Goal: Task Accomplishment & Management: Complete application form

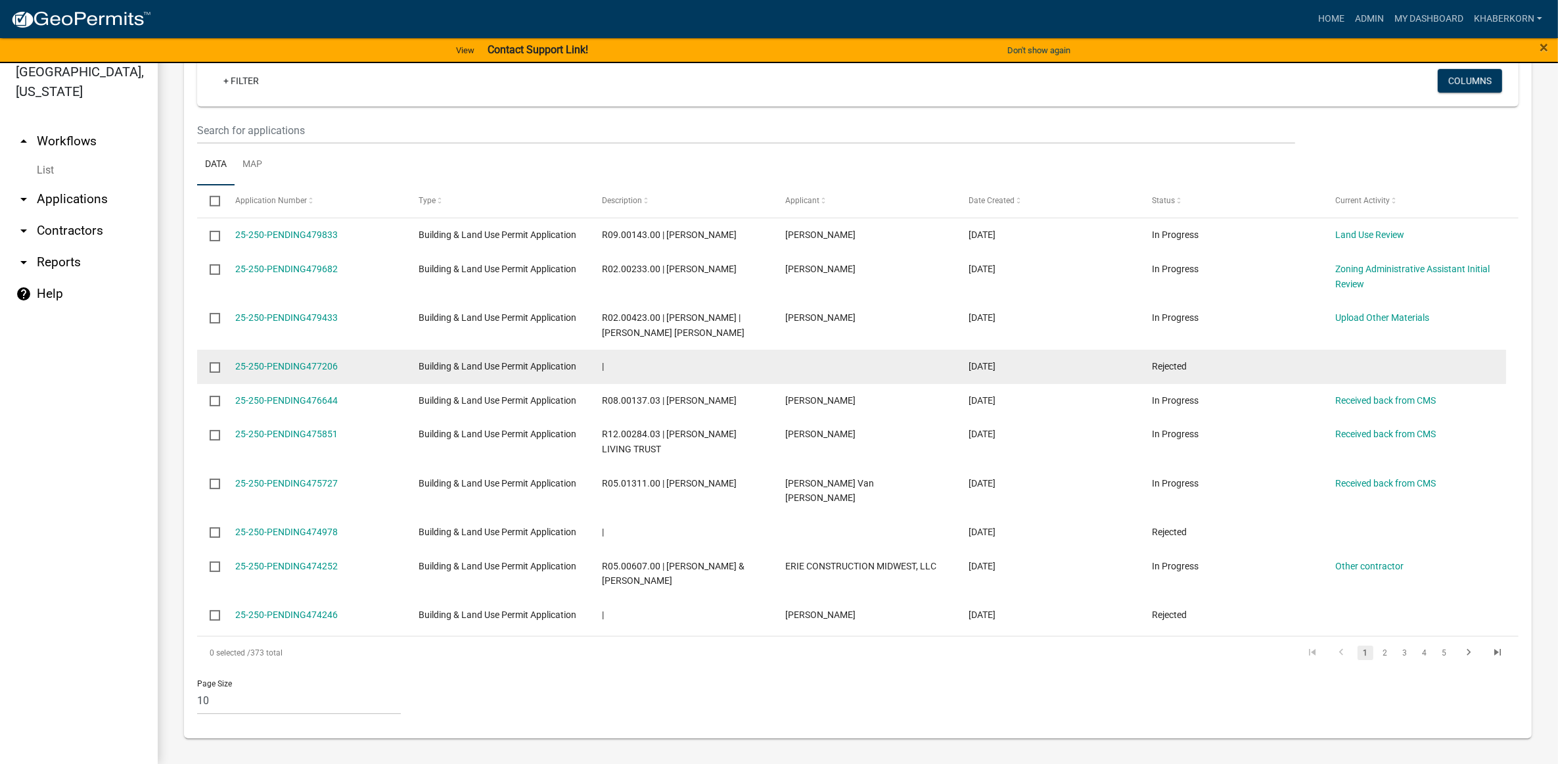
scroll to position [885, 0]
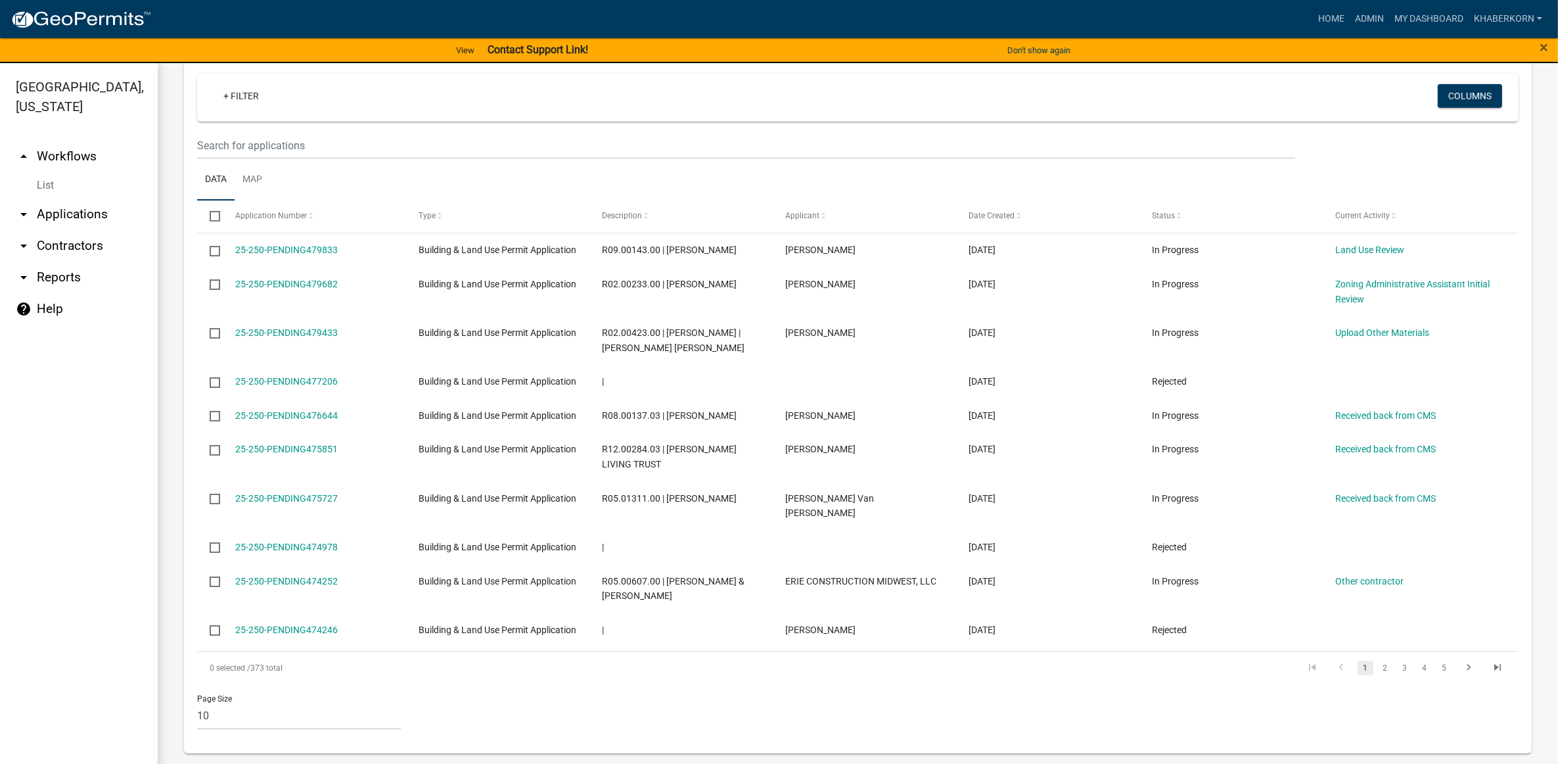
scroll to position [15, 0]
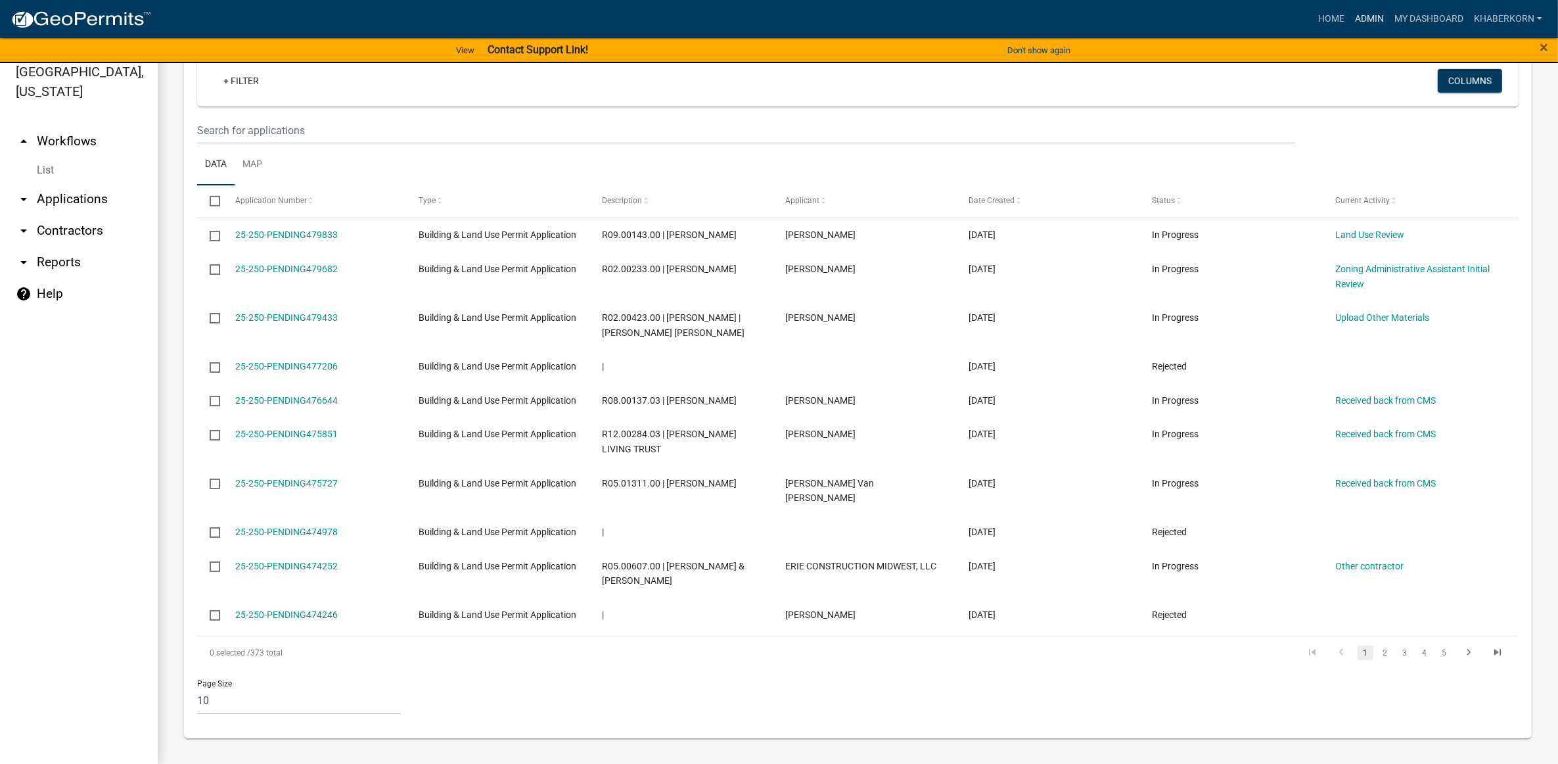
click at [1375, 15] on link "Admin" at bounding box center [1369, 19] width 39 height 25
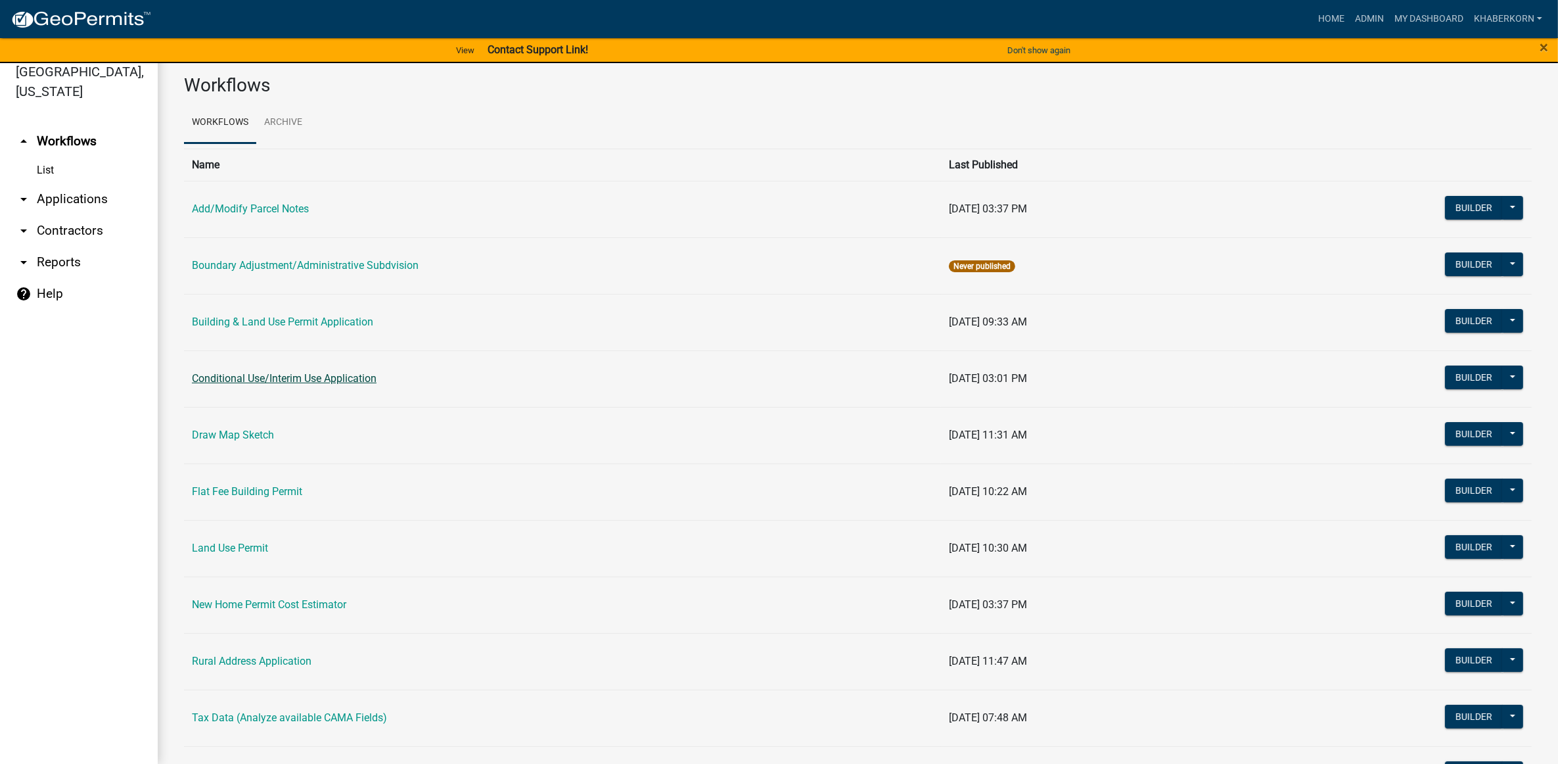
click at [287, 379] on link "Conditional Use/Interim Use Application" at bounding box center [284, 378] width 185 height 12
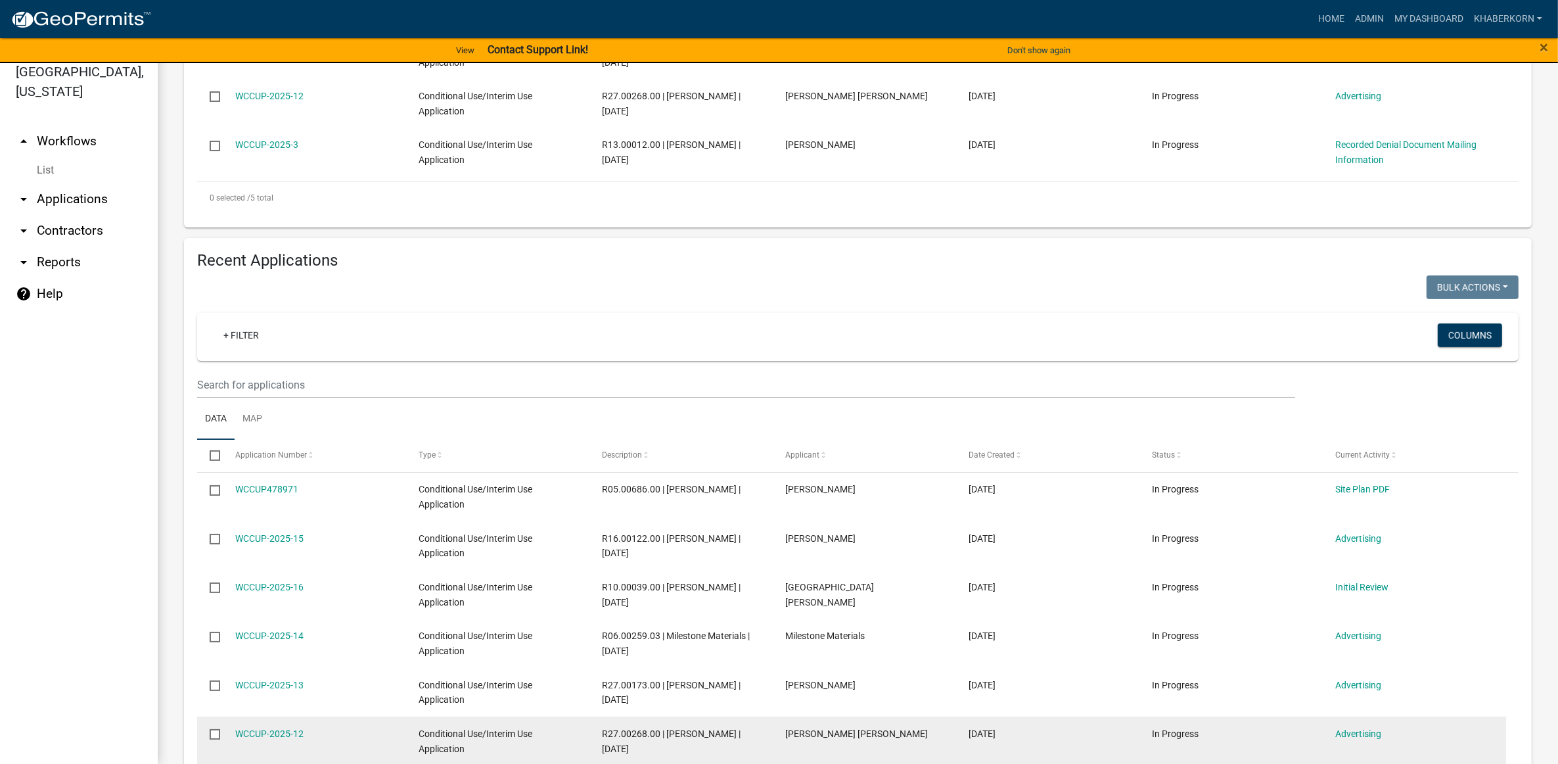
scroll to position [93, 0]
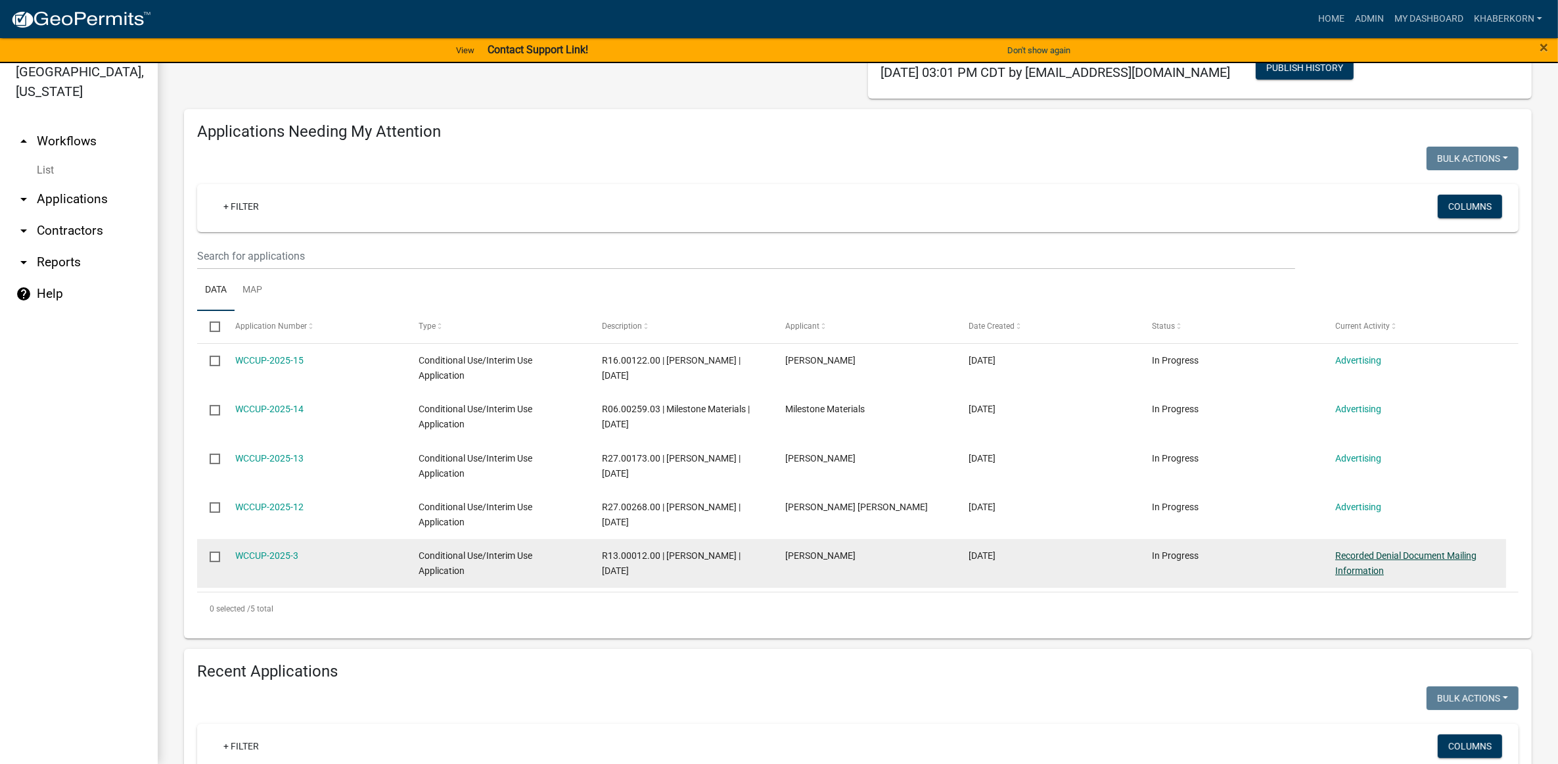
click at [1368, 554] on link "Recorded Denial Document Mailing Information" at bounding box center [1405, 563] width 141 height 26
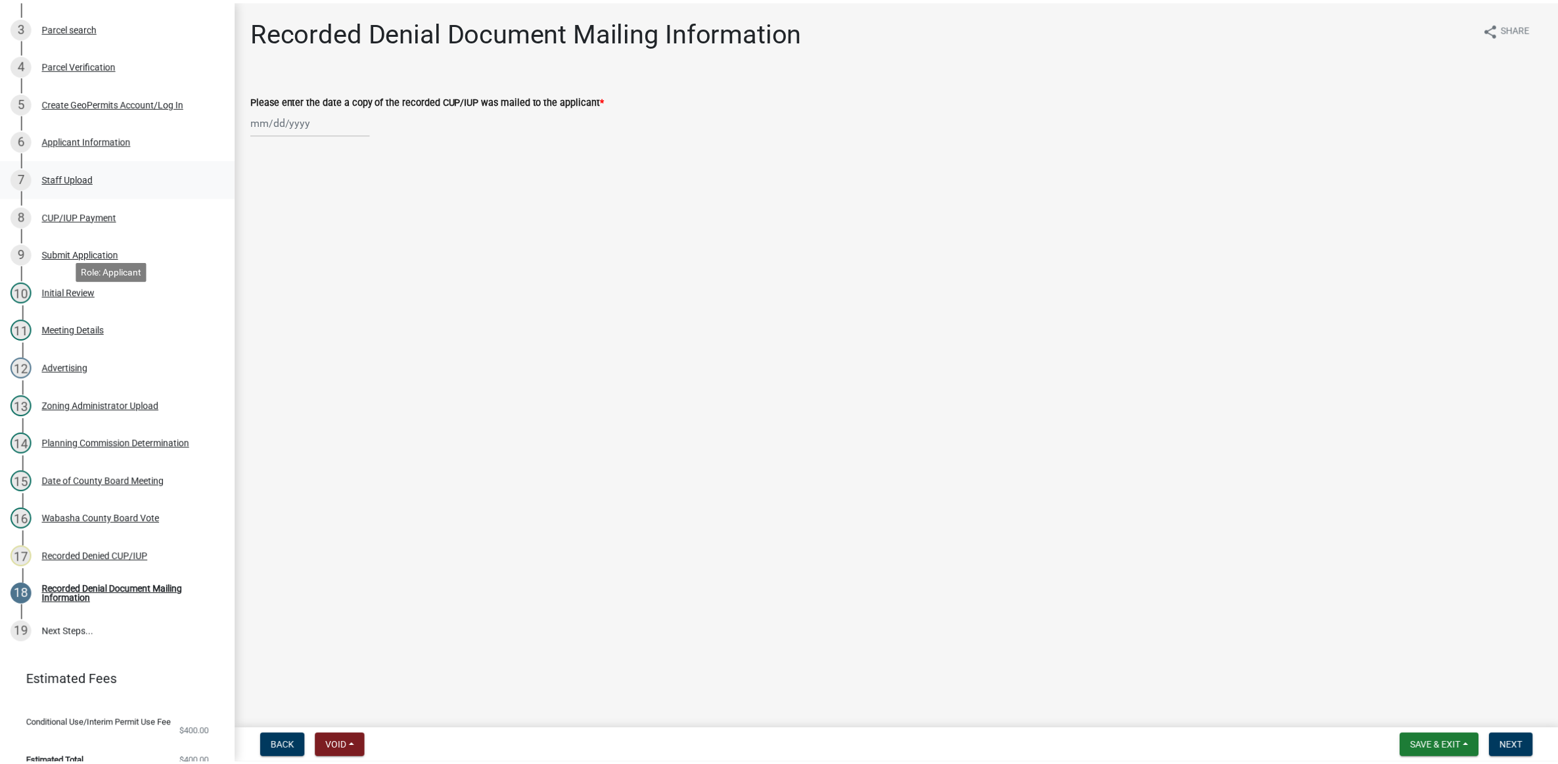
scroll to position [329, 0]
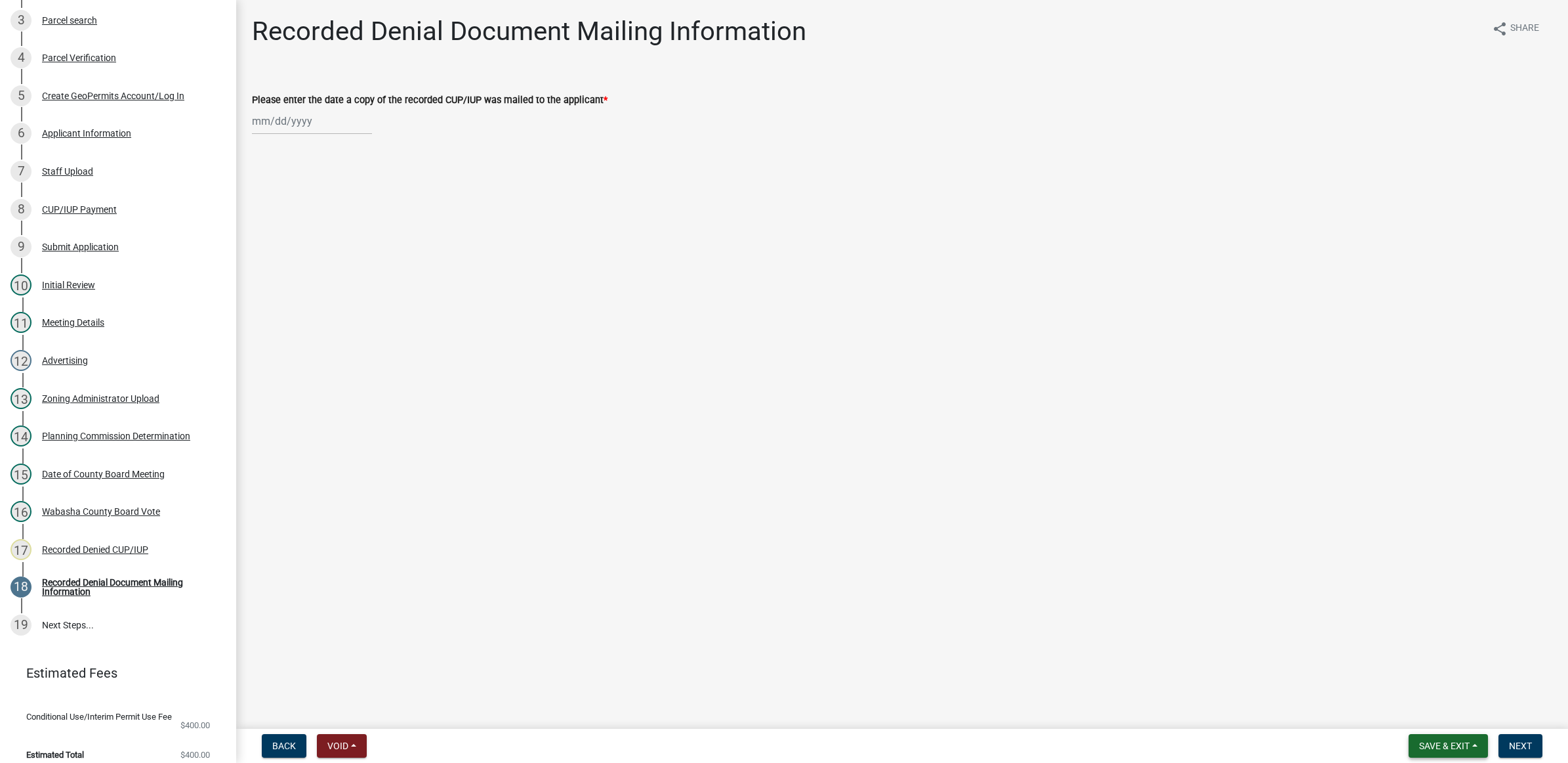
click at [1428, 736] on button "Save & Exit" at bounding box center [1448, 746] width 80 height 24
click at [1428, 721] on button "Save & Exit" at bounding box center [1434, 712] width 105 height 32
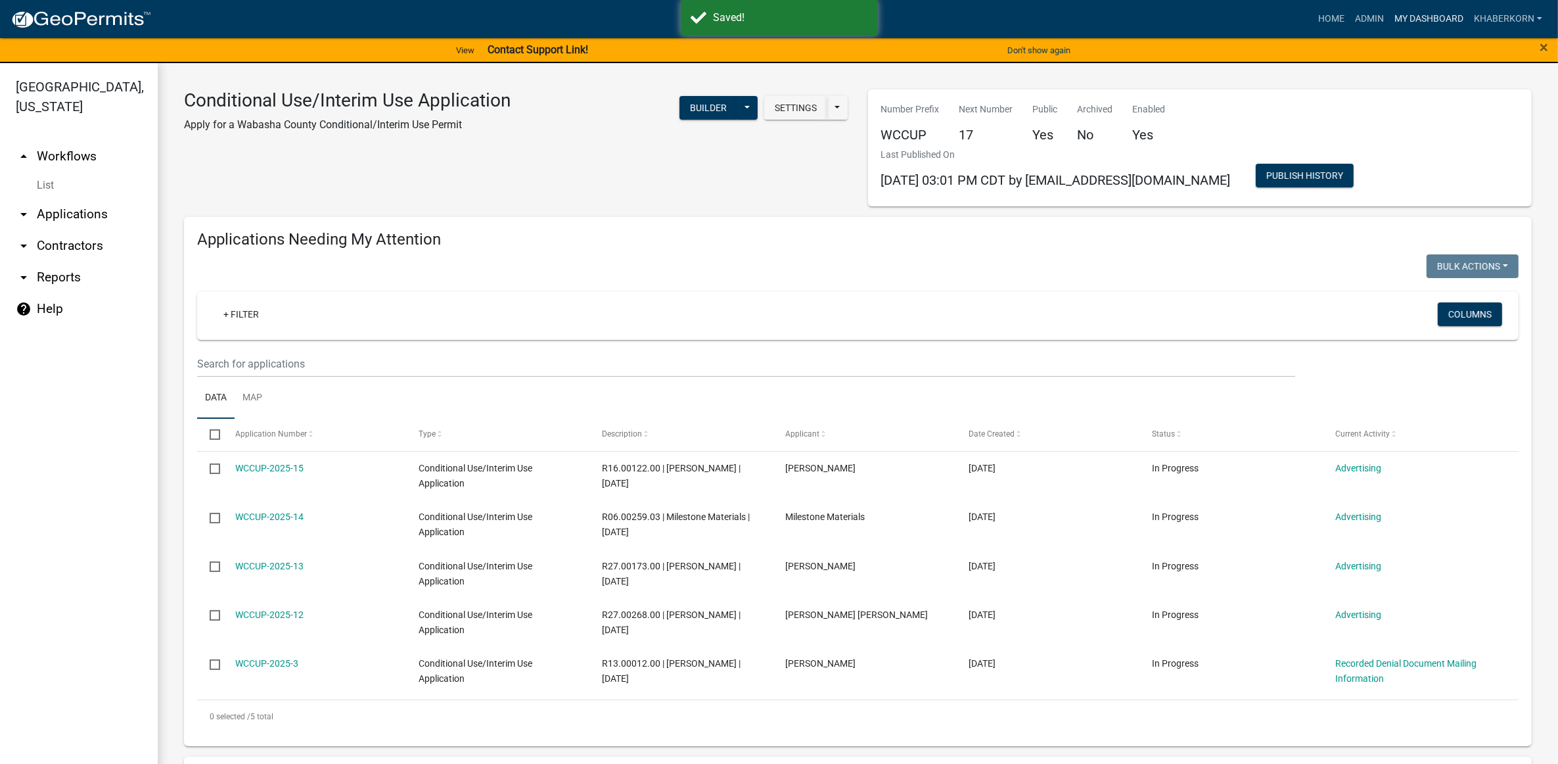
click at [1416, 18] on link "My Dashboard" at bounding box center [1429, 19] width 80 height 25
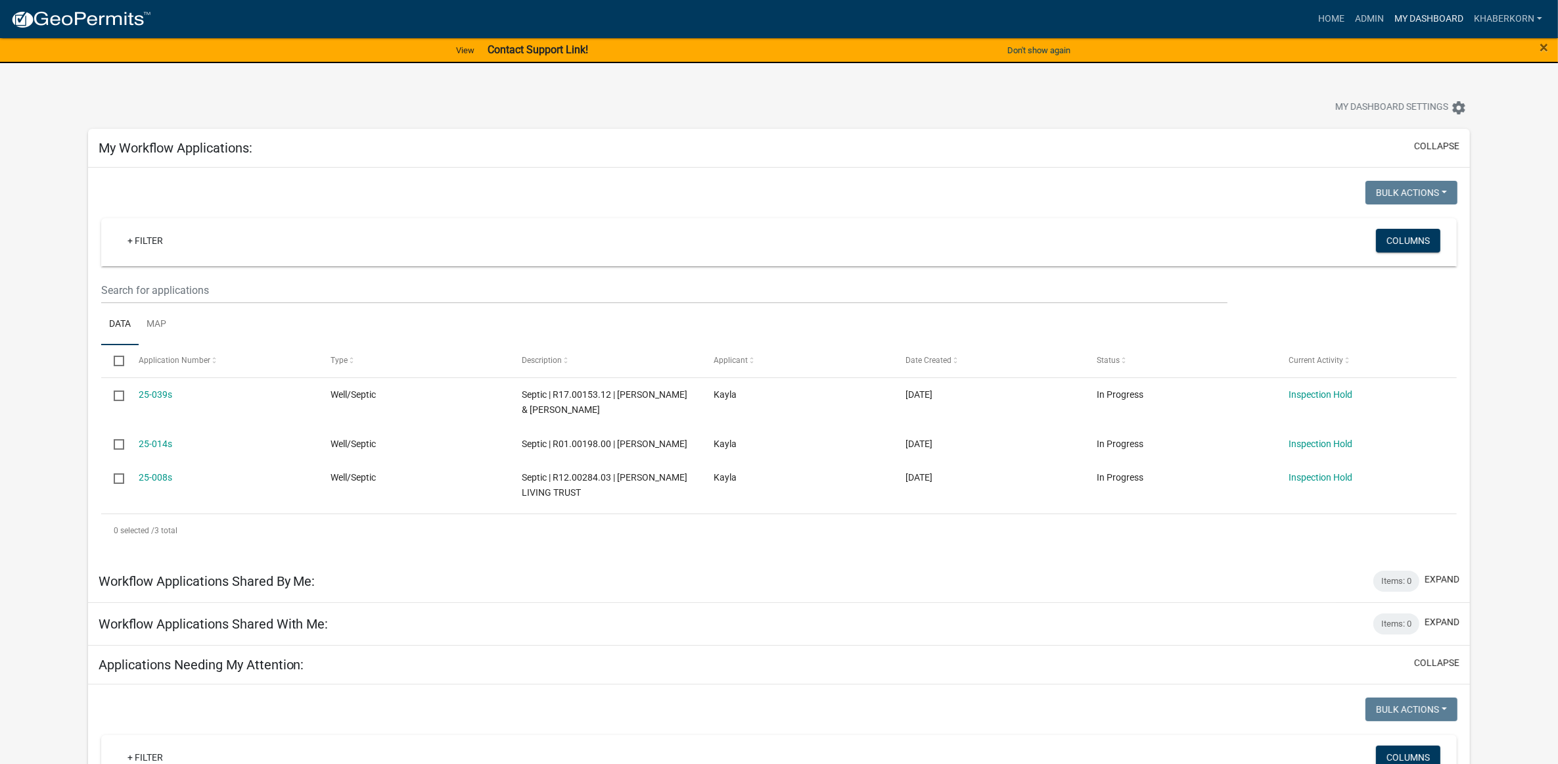
click at [1431, 17] on link "My Dashboard" at bounding box center [1429, 19] width 80 height 25
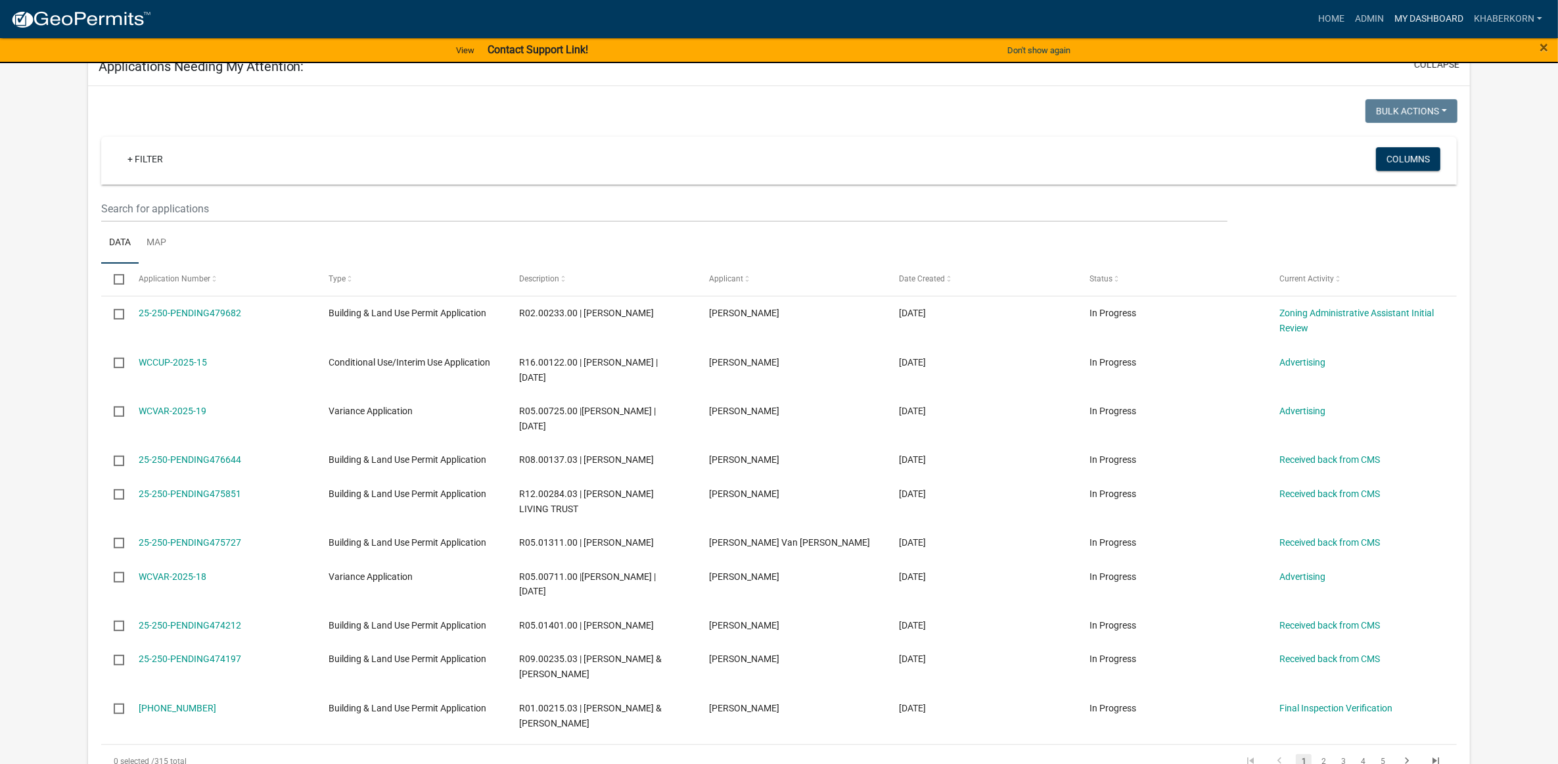
scroll to position [493, 0]
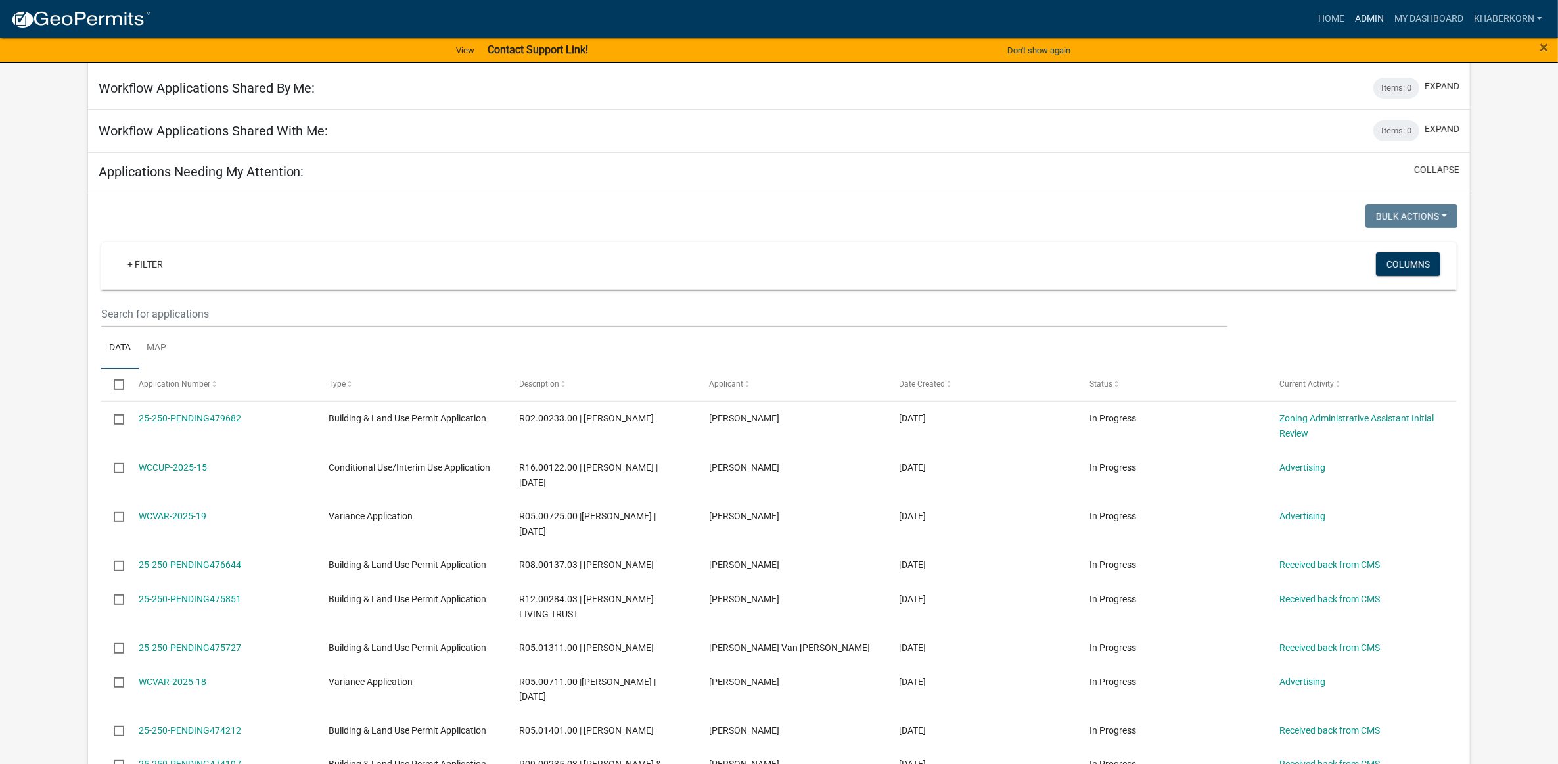
click at [1374, 21] on link "Admin" at bounding box center [1369, 19] width 39 height 25
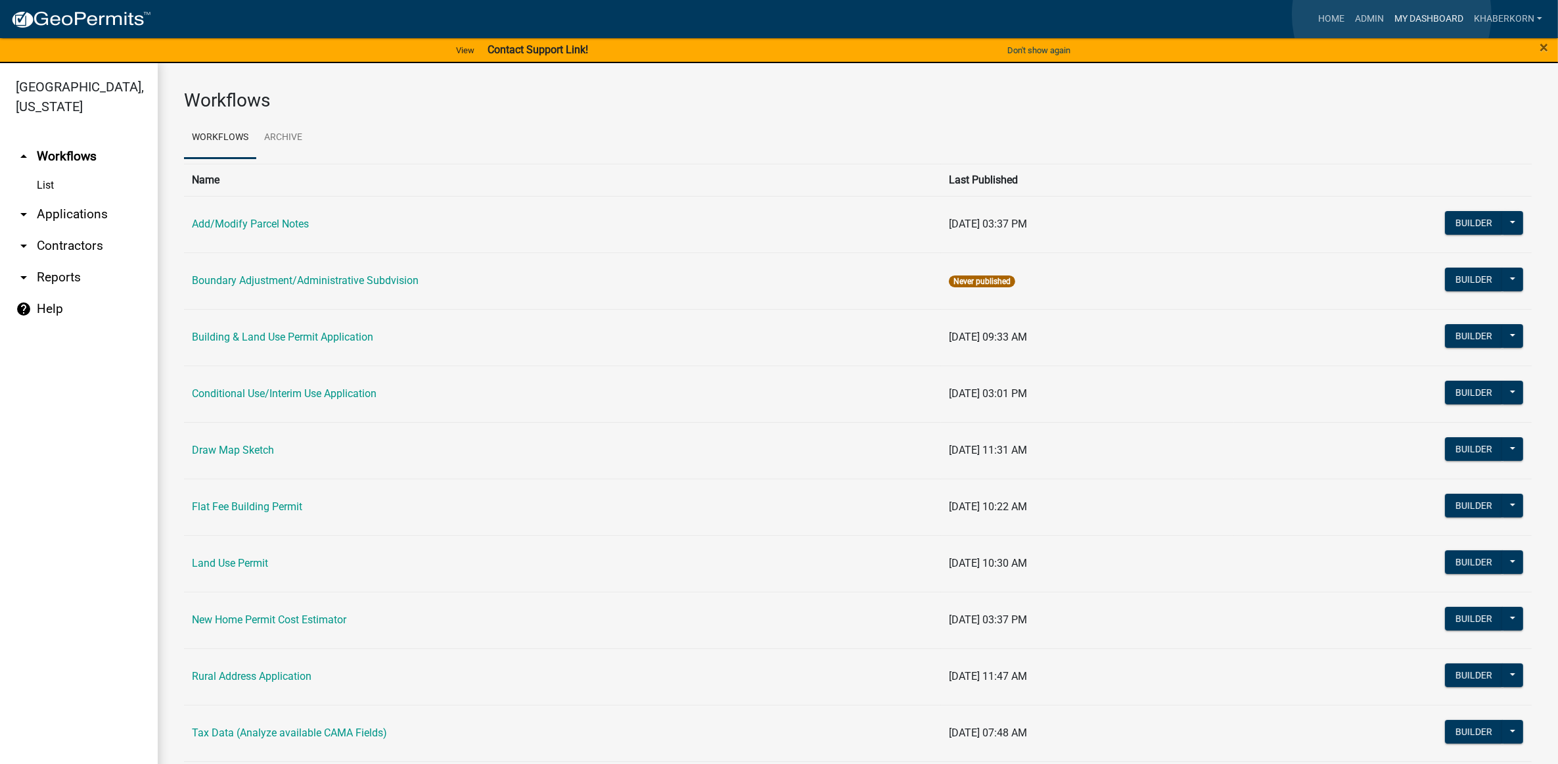
click at [1392, 14] on link "My Dashboard" at bounding box center [1429, 19] width 80 height 25
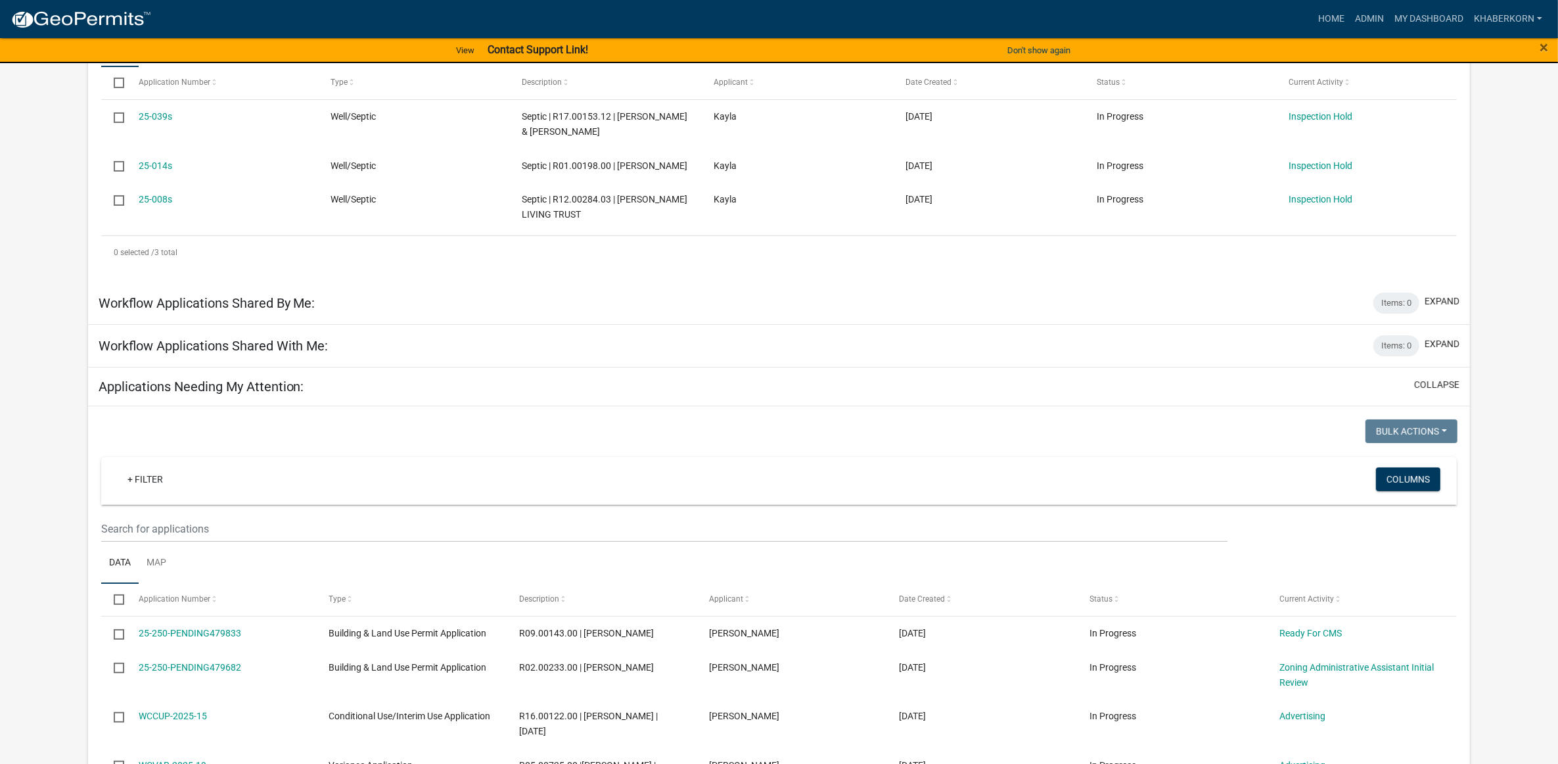
scroll to position [493, 0]
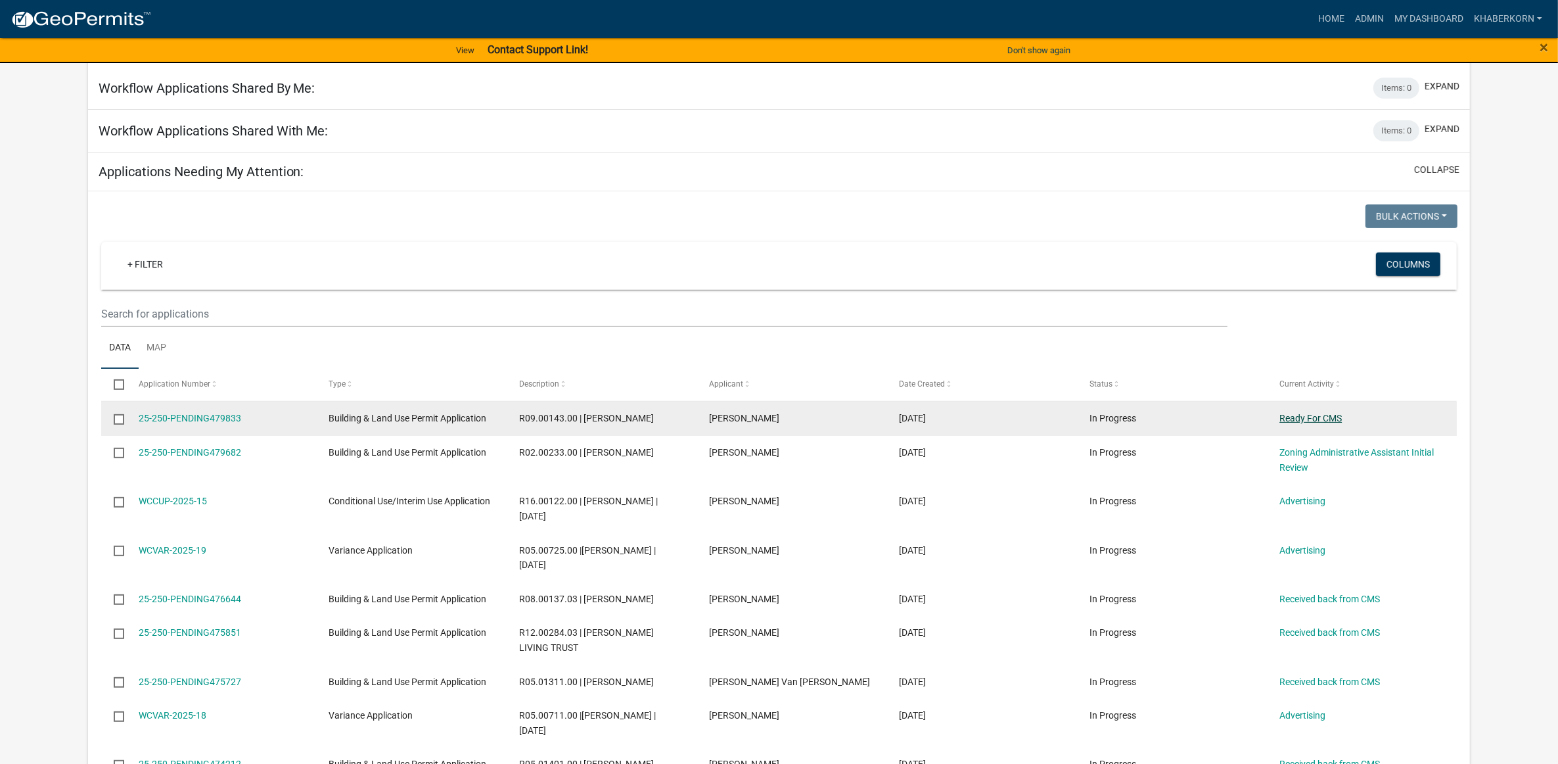
click at [1316, 423] on link "Ready For CMS" at bounding box center [1310, 418] width 62 height 11
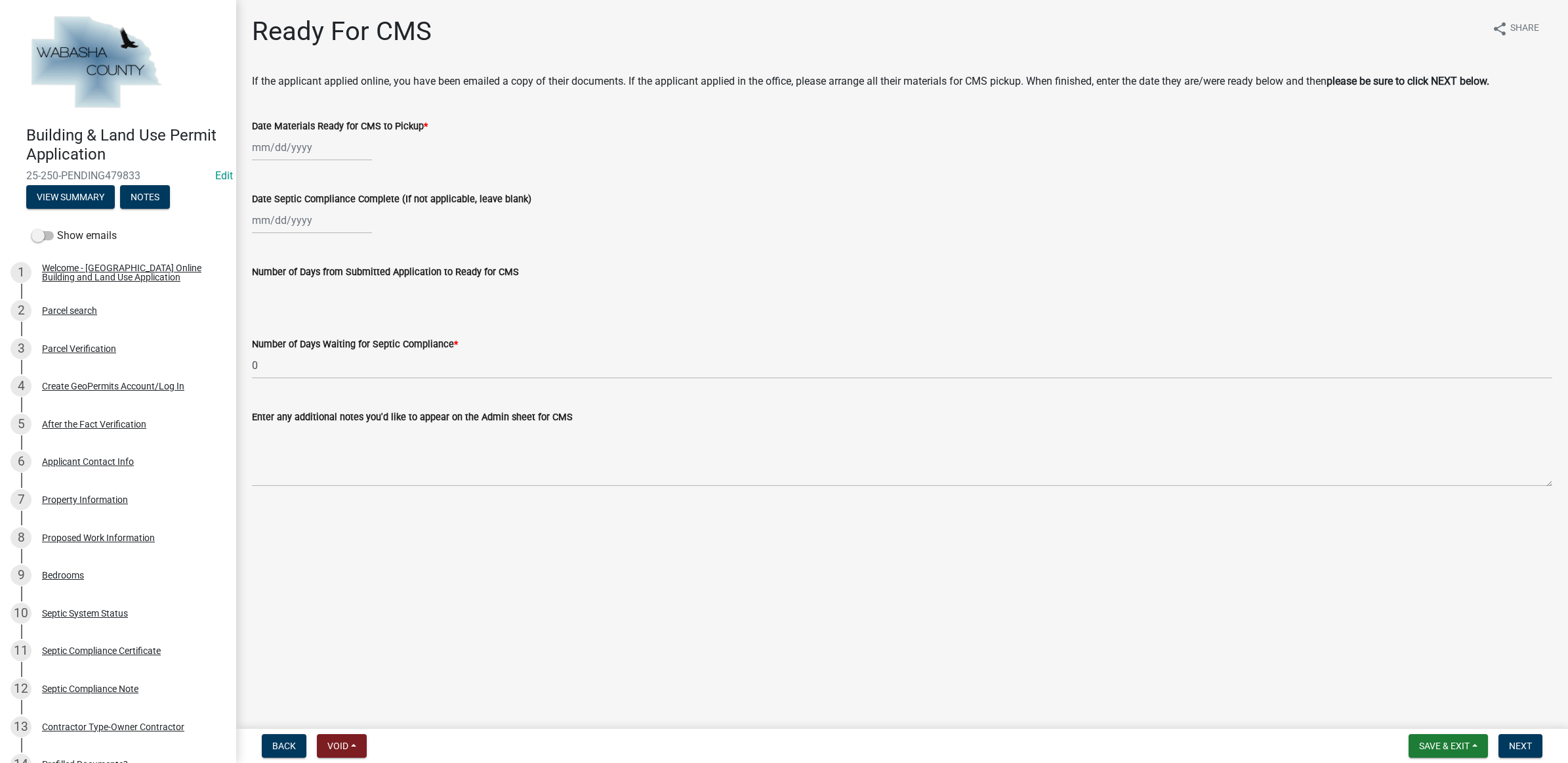
select select "9"
select select "2025"
click at [333, 148] on div "Jan Feb Mar Apr May Jun [DATE] Aug Sep Oct Nov [DATE] 2025 2026 Mo Tu We Th Fr …" at bounding box center [311, 147] width 120 height 27
click at [330, 257] on div "18" at bounding box center [327, 259] width 21 height 21
type input "[DATE]"
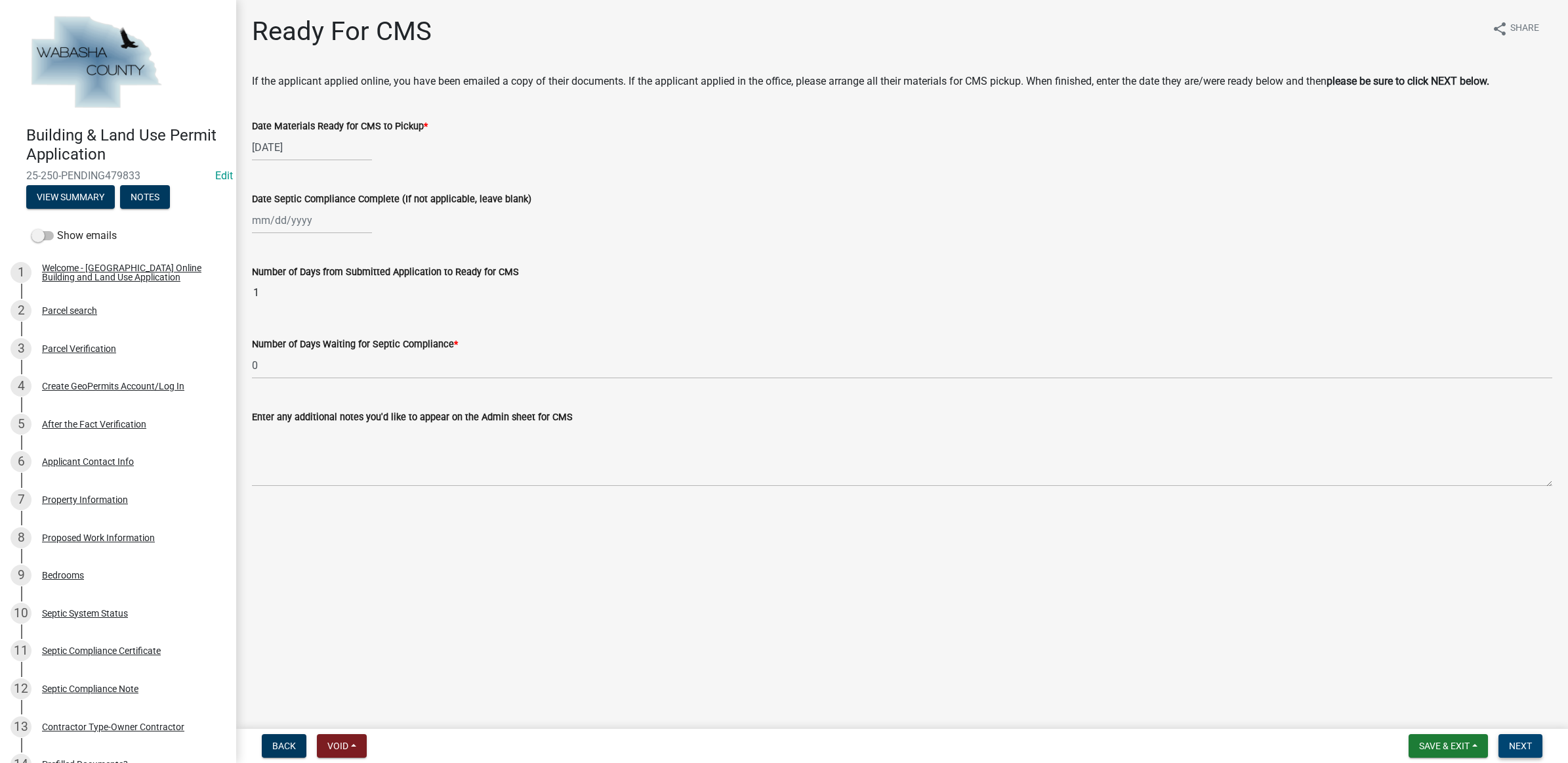
click at [1522, 747] on span "Next" at bounding box center [1519, 745] width 23 height 11
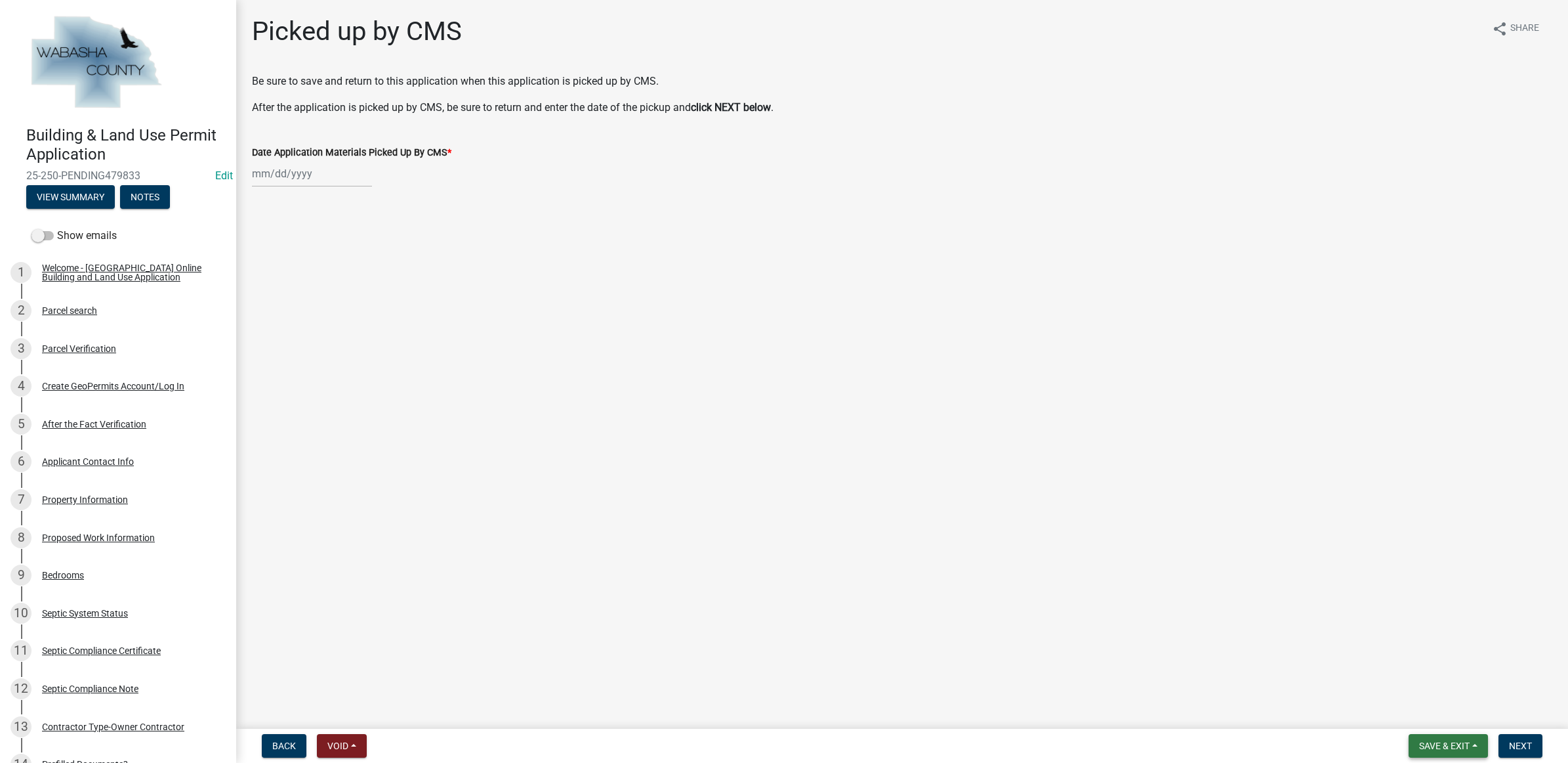
click at [1468, 747] on span "Save & Exit" at bounding box center [1443, 745] width 51 height 11
click at [1454, 720] on button "Save & Exit" at bounding box center [1434, 712] width 105 height 32
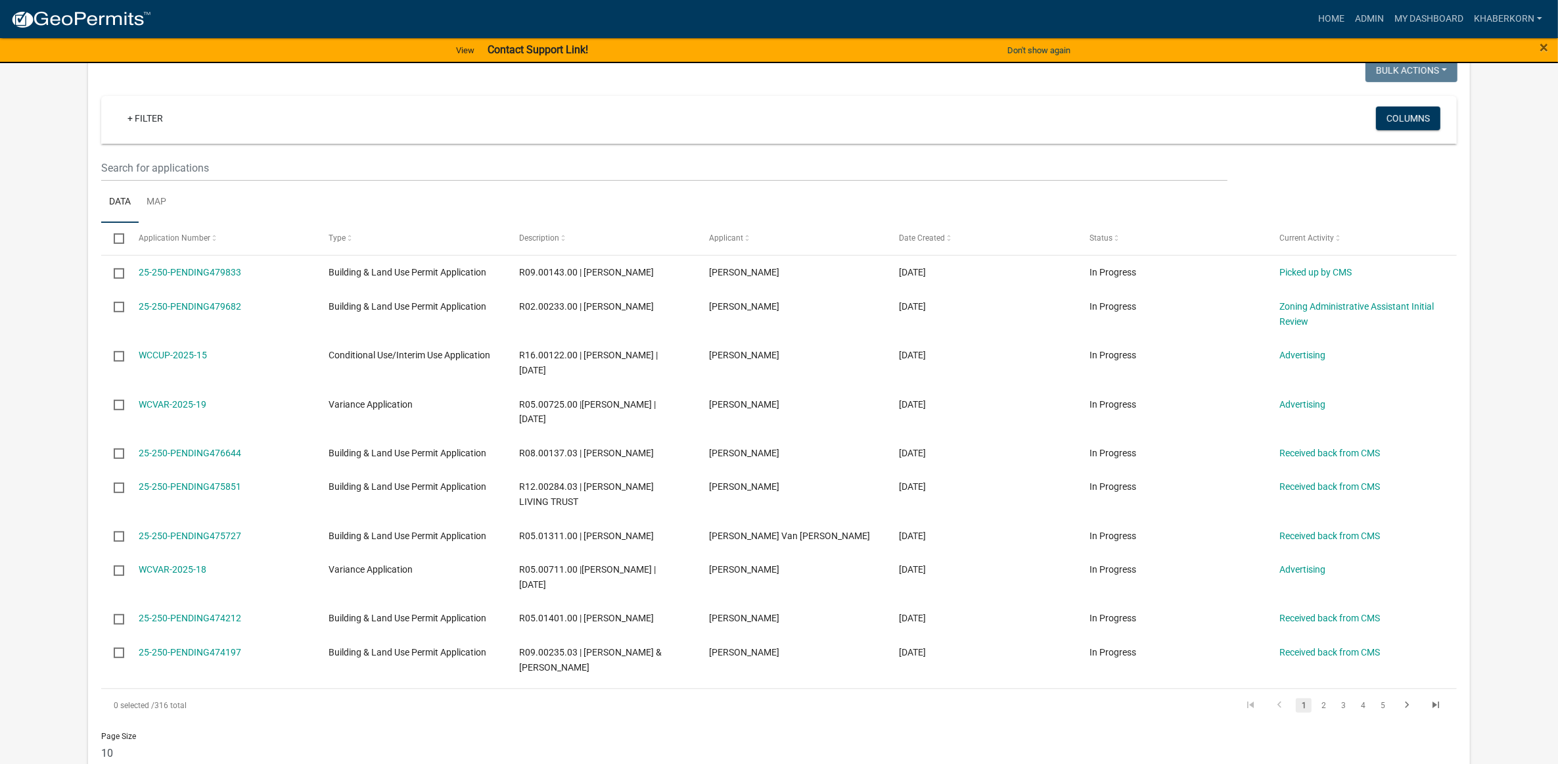
scroll to position [657, 0]
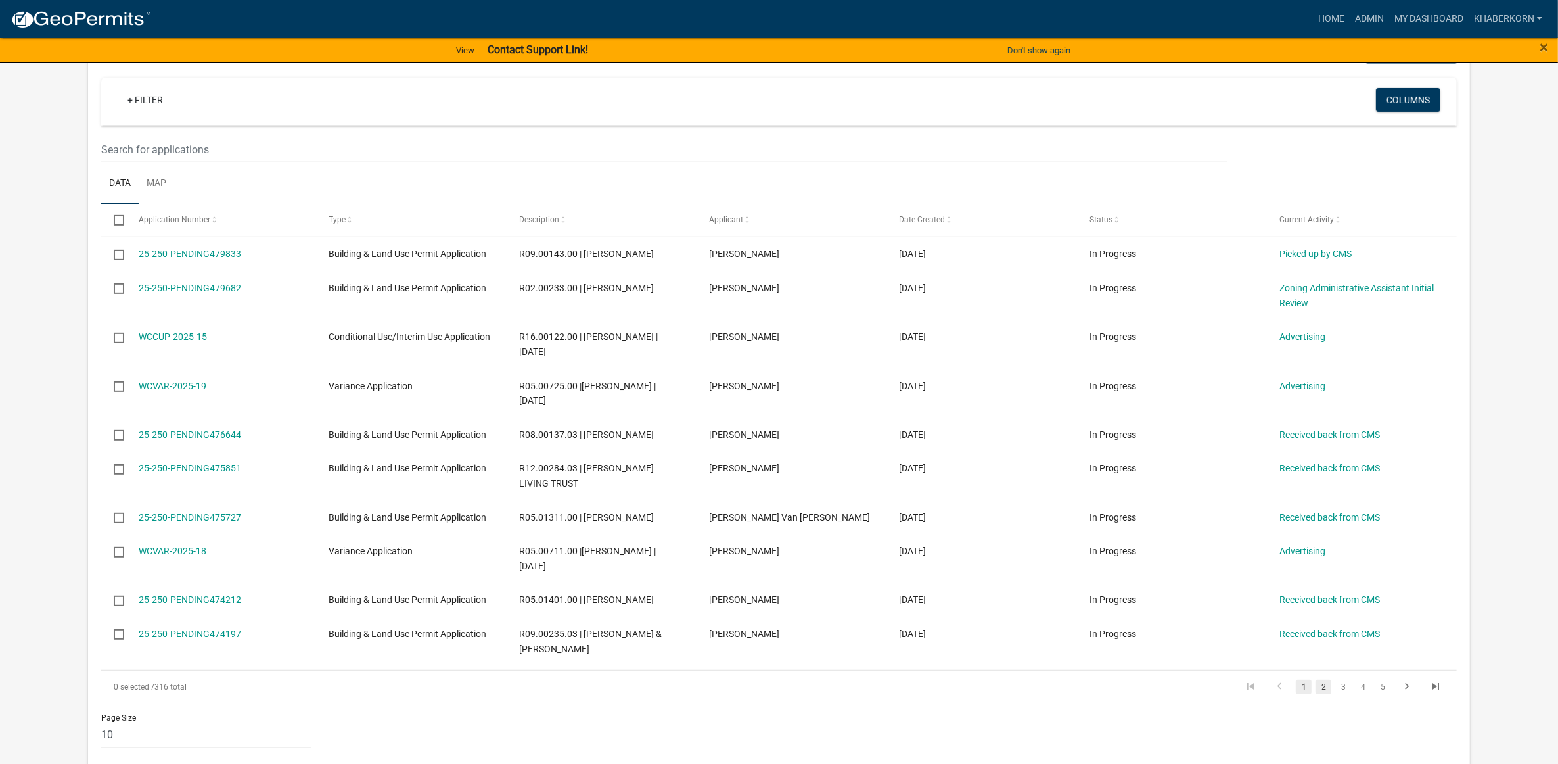
click at [1322, 694] on link "2" at bounding box center [1324, 687] width 16 height 14
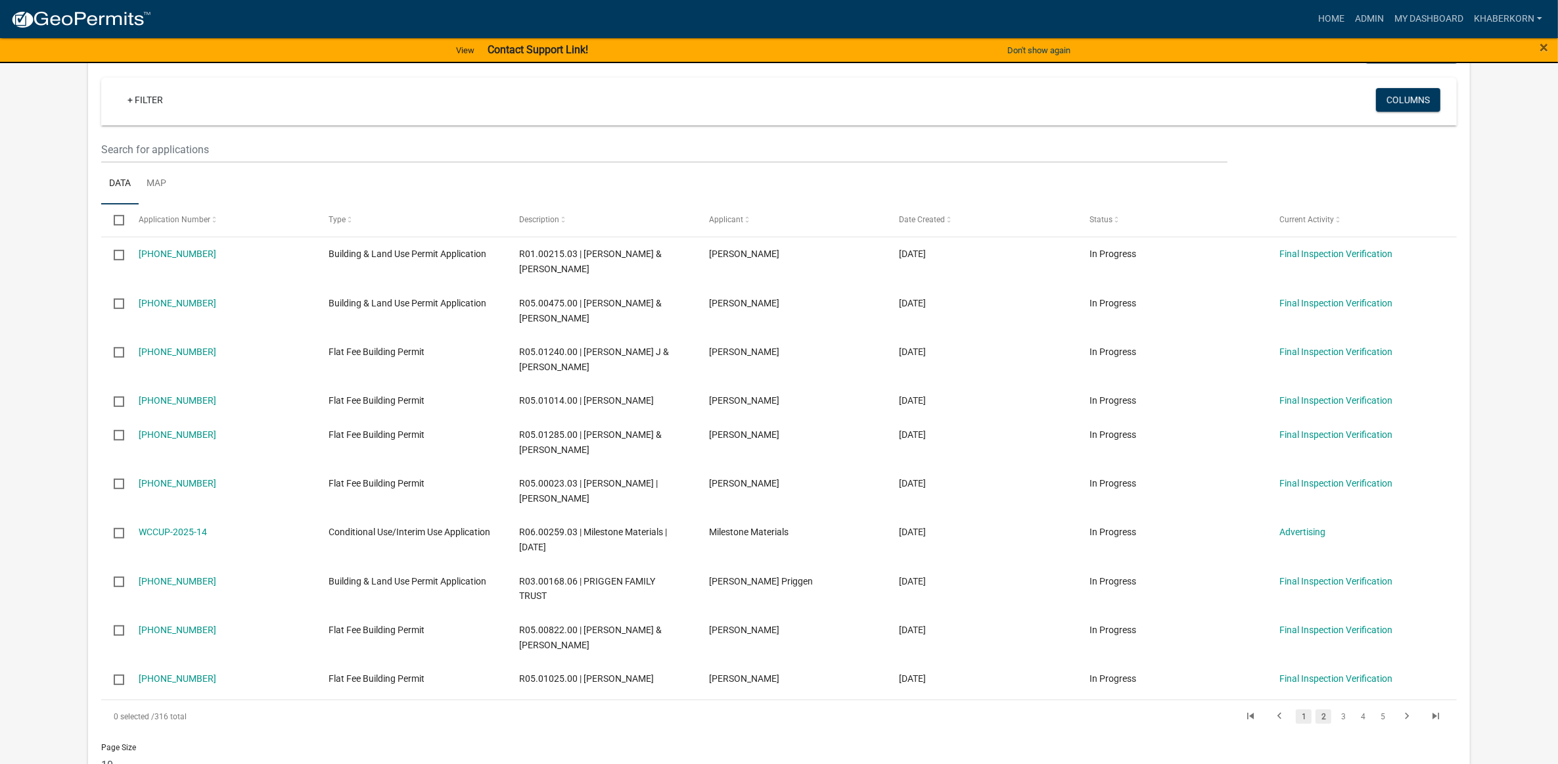
click at [1302, 716] on link "1" at bounding box center [1304, 716] width 16 height 14
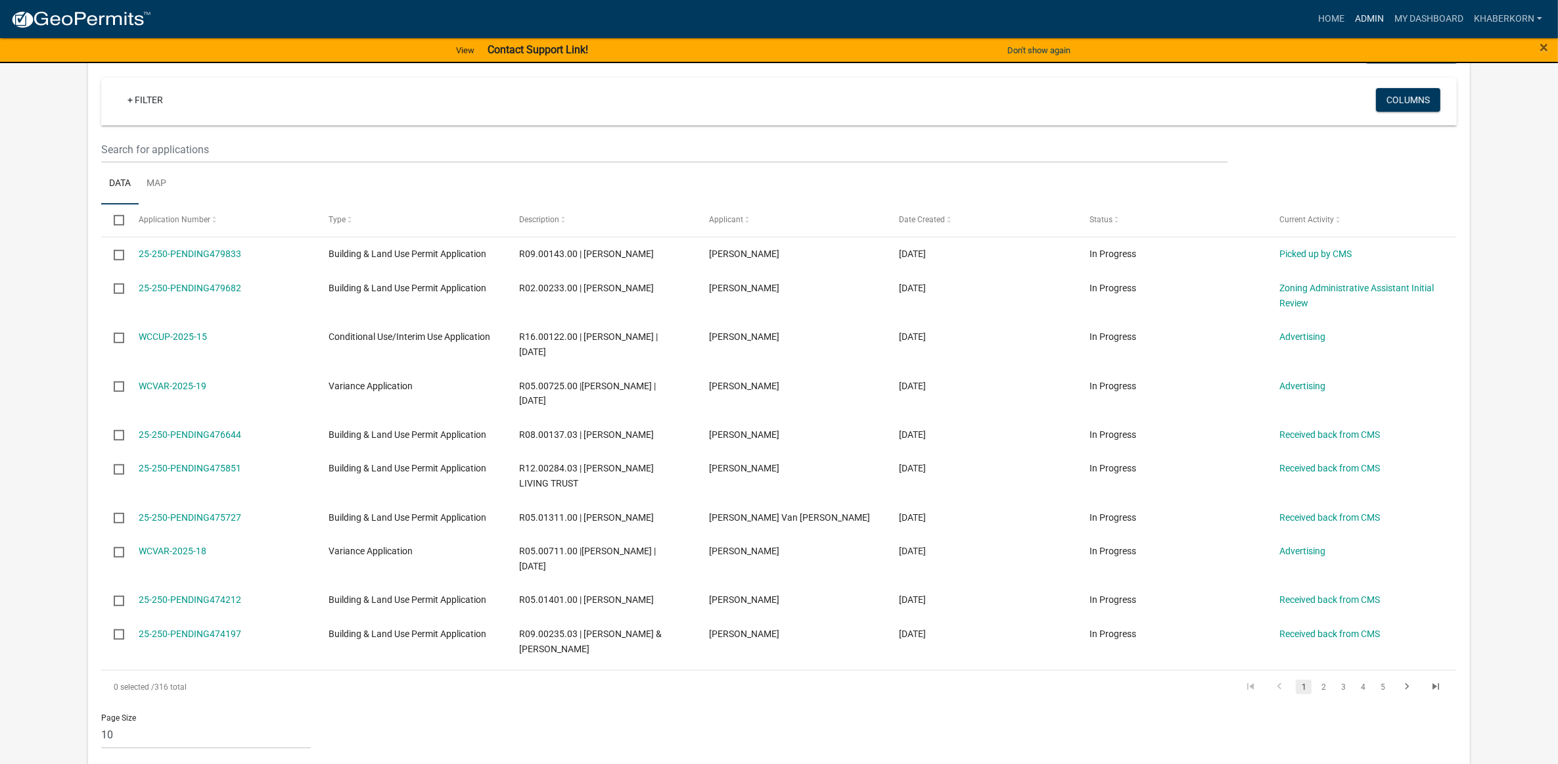
click at [1365, 14] on link "Admin" at bounding box center [1369, 19] width 39 height 25
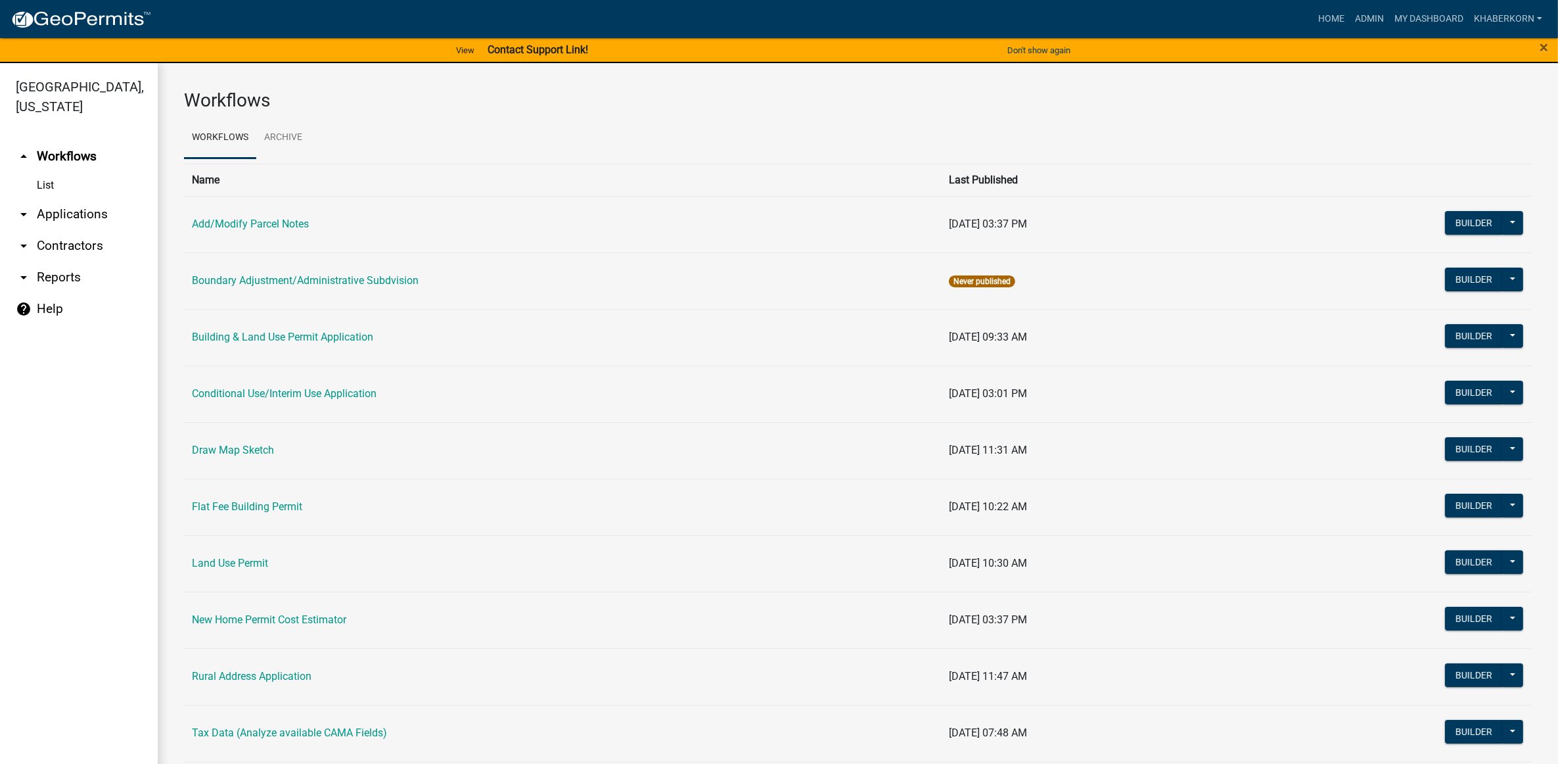
click at [319, 402] on td "Conditional Use/Interim Use Application" at bounding box center [562, 393] width 757 height 57
click at [319, 398] on link "Conditional Use/Interim Use Application" at bounding box center [284, 393] width 185 height 12
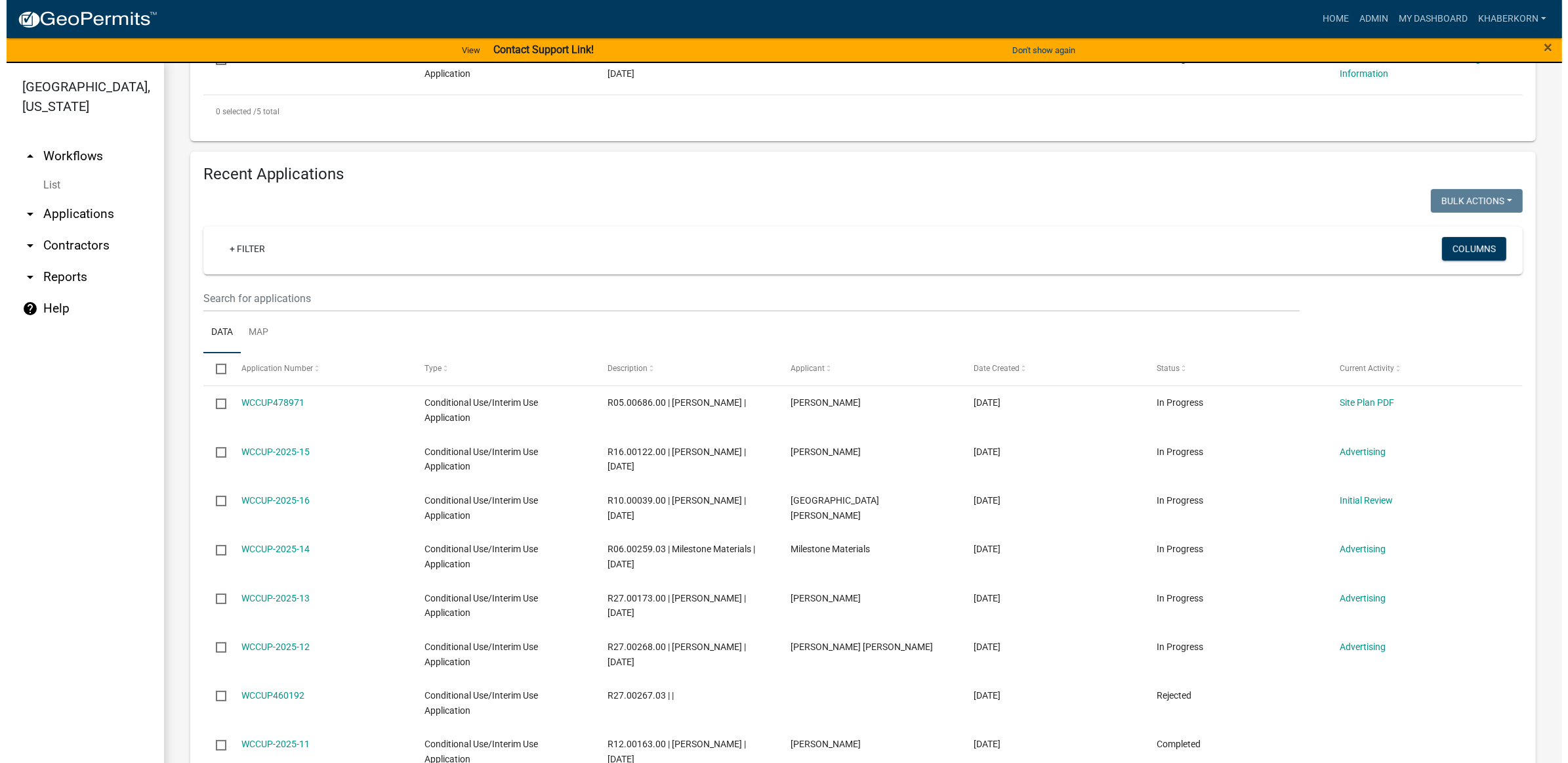
scroll to position [585, 0]
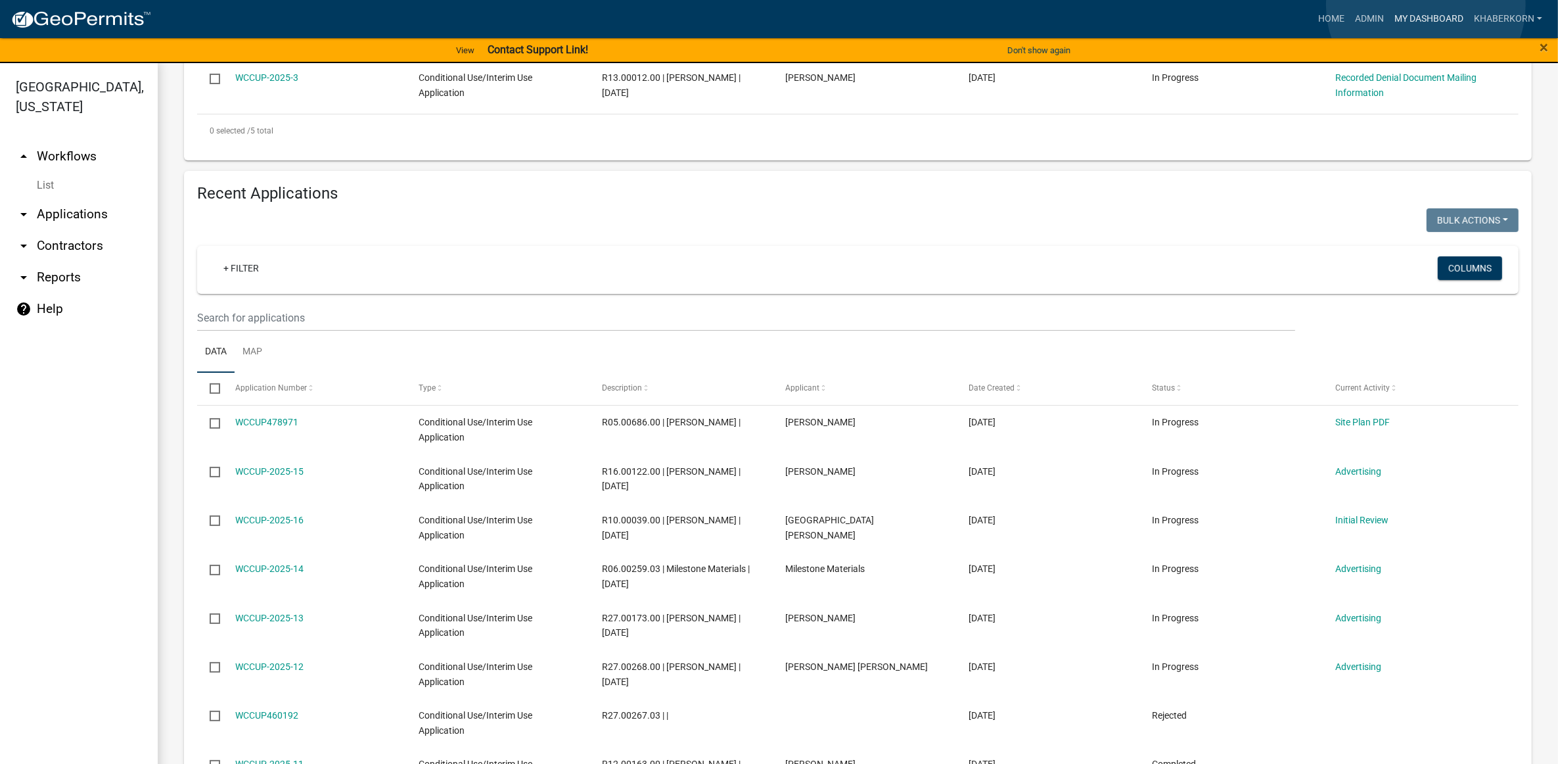
click at [1426, 7] on link "My Dashboard" at bounding box center [1429, 19] width 80 height 25
